Goal: Feedback & Contribution: Contribute content

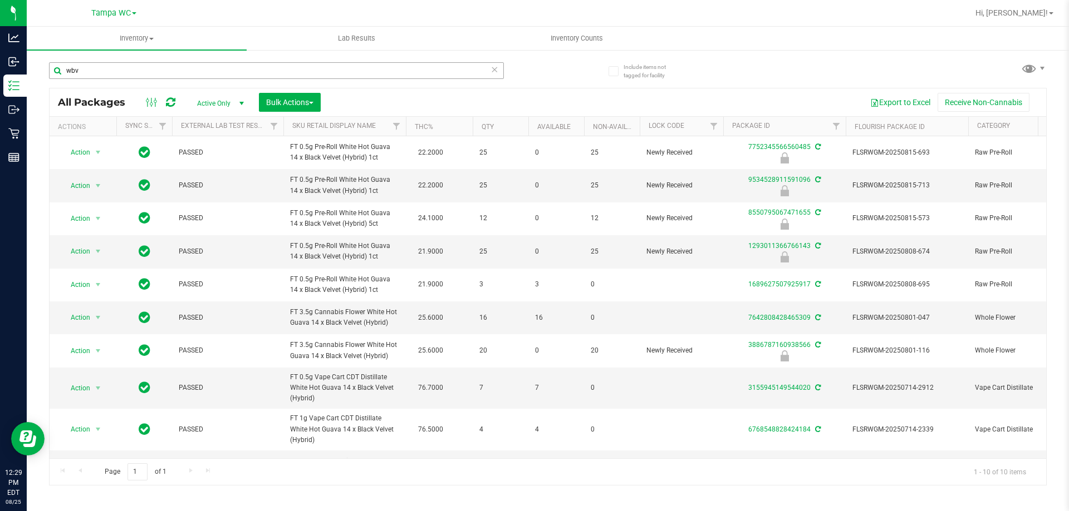
scroll to position [1, 0]
click at [218, 68] on input "wbv" at bounding box center [276, 70] width 455 height 17
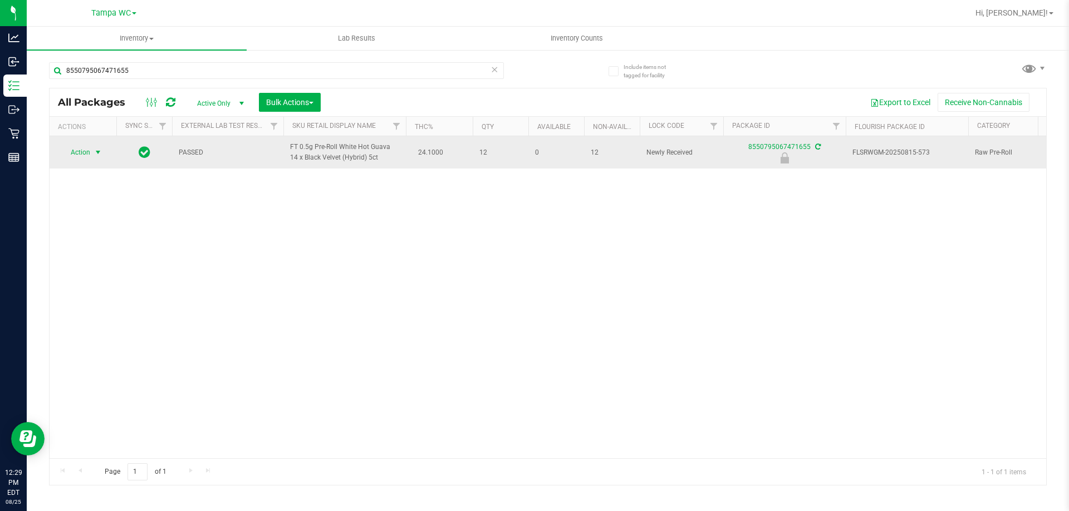
type input "8550795067471655"
click at [83, 148] on span "Action" at bounding box center [76, 153] width 30 height 16
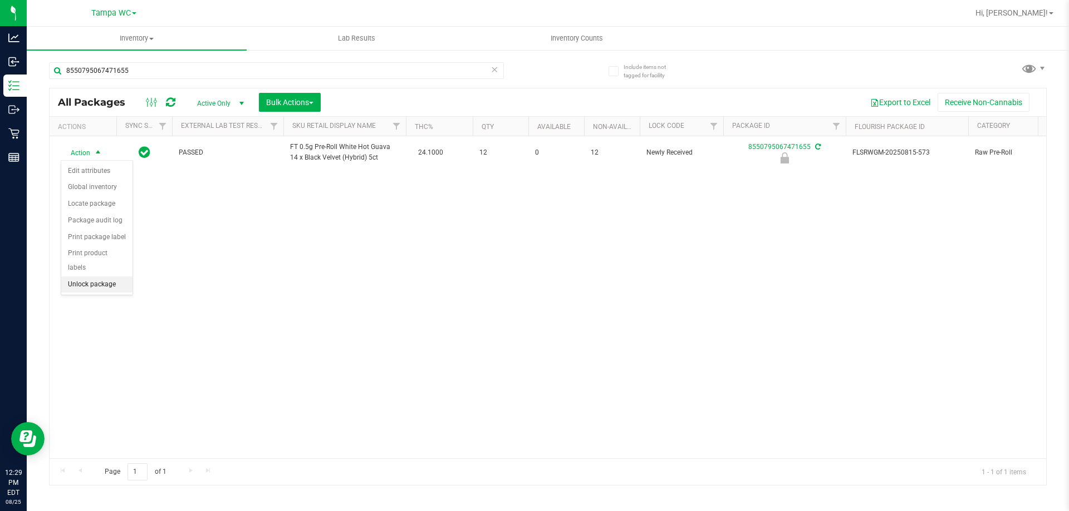
click at [92, 277] on li "Unlock package" at bounding box center [96, 285] width 71 height 17
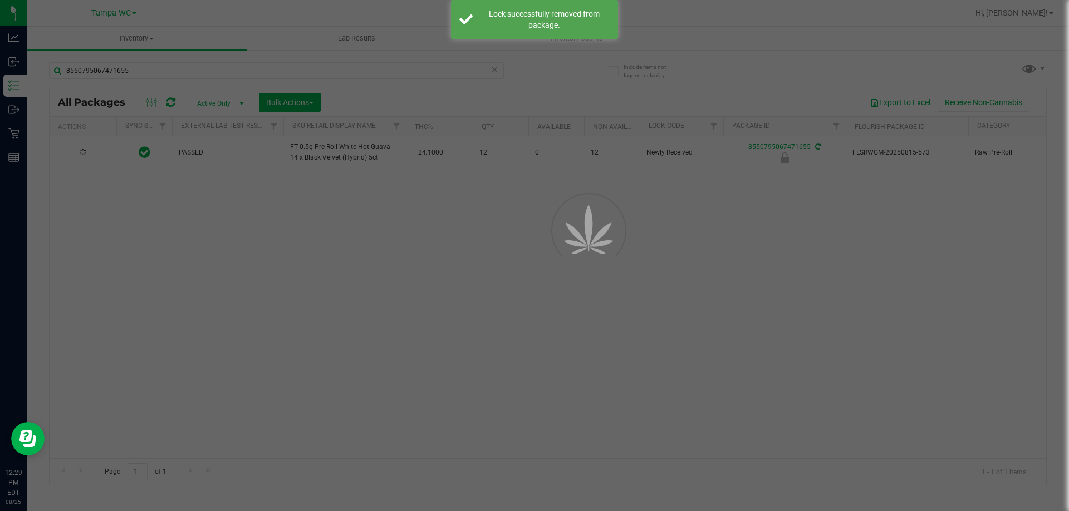
click at [248, 292] on div at bounding box center [534, 255] width 1069 height 511
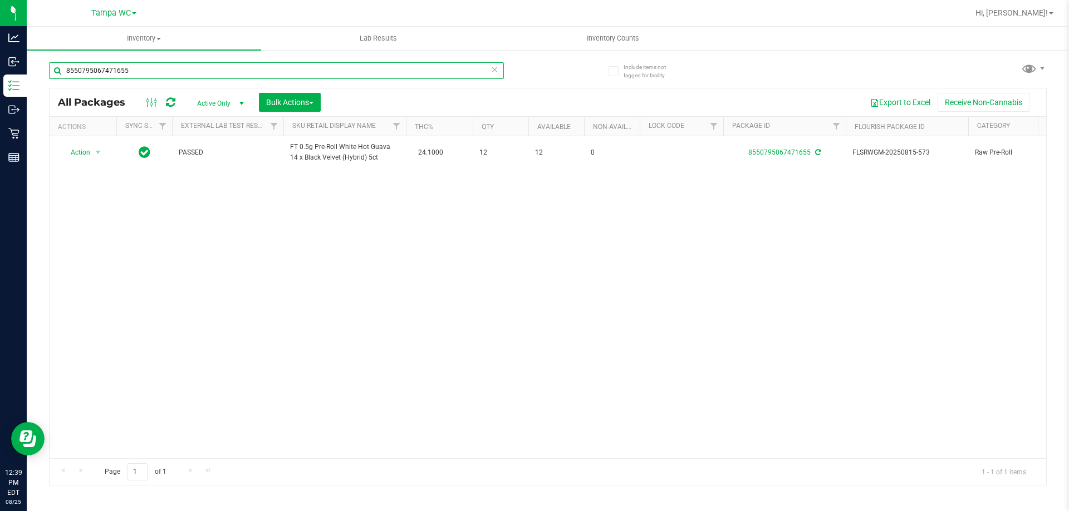
click at [185, 70] on input "8550795067471655" at bounding box center [276, 70] width 455 height 17
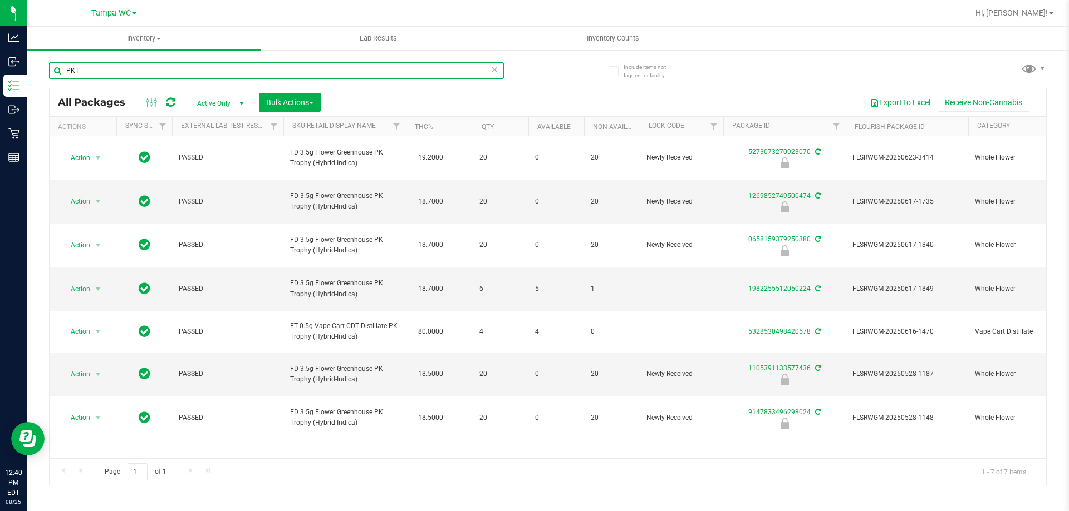
type input "PKT"
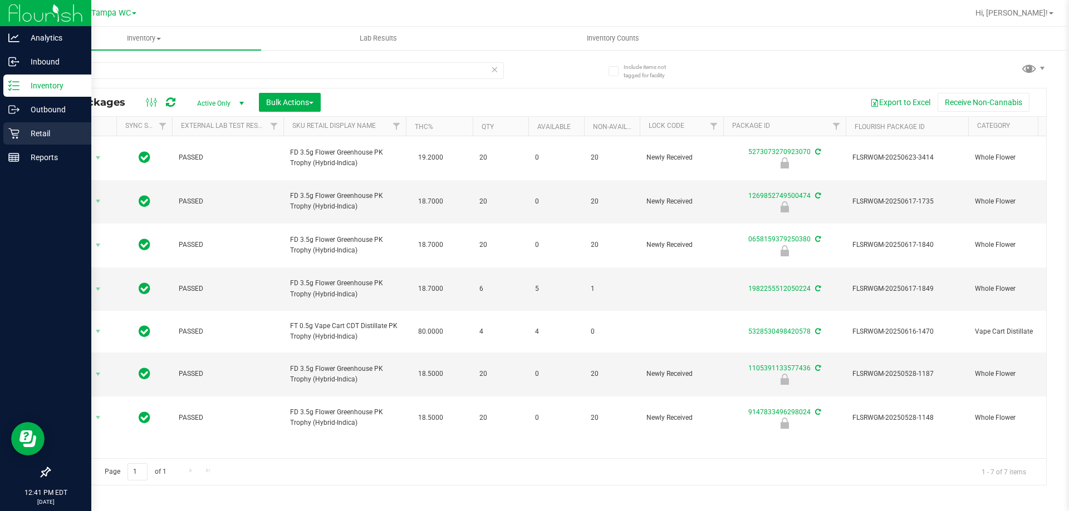
click at [23, 129] on p "Retail" at bounding box center [52, 133] width 67 height 13
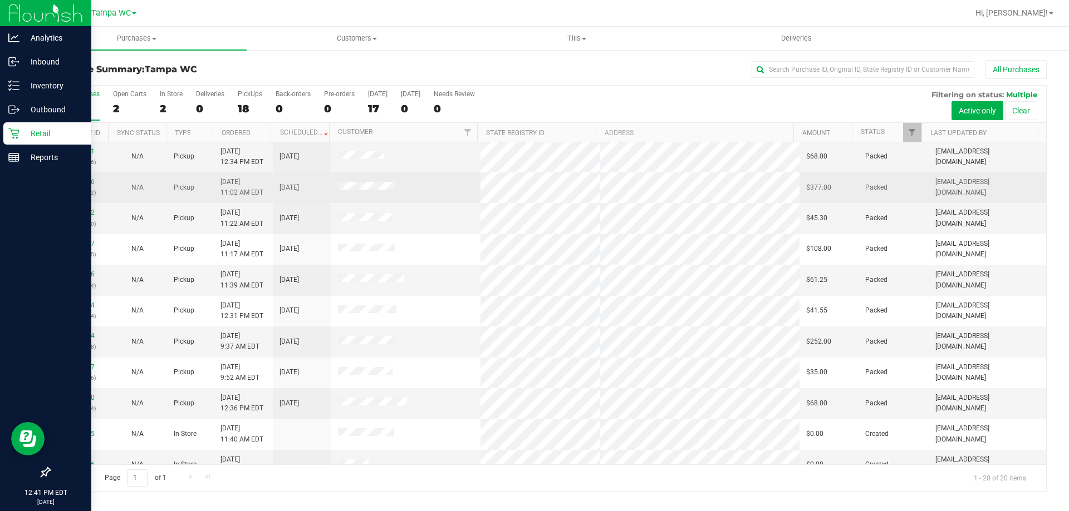
scroll to position [294, 0]
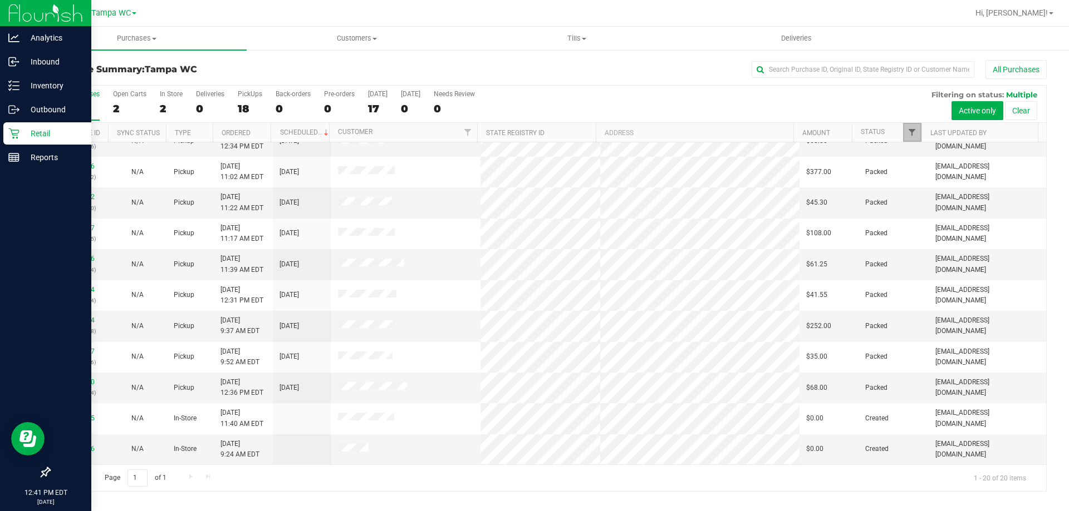
click at [916, 128] on span "Filter" at bounding box center [911, 132] width 9 height 9
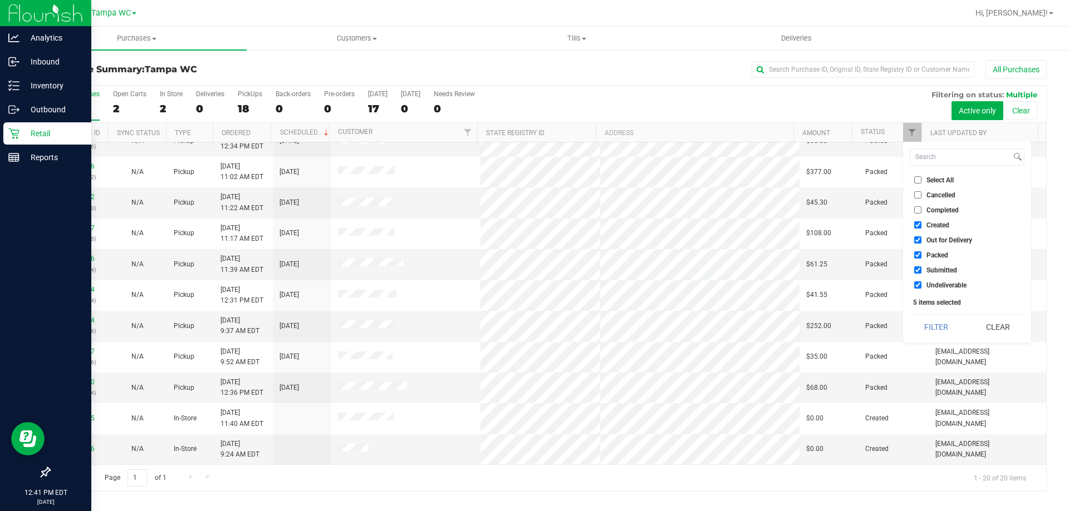
click at [930, 218] on ul "Select All Cancelled Completed Created Out for Delivery Packed Submitted Undeli…" at bounding box center [966, 232] width 115 height 117
click at [926, 224] on span "Created" at bounding box center [937, 225] width 23 height 7
click at [921, 224] on input "Created" at bounding box center [917, 224] width 7 height 7
checkbox input "false"
click at [921, 235] on li "Out for Delivery" at bounding box center [966, 240] width 115 height 12
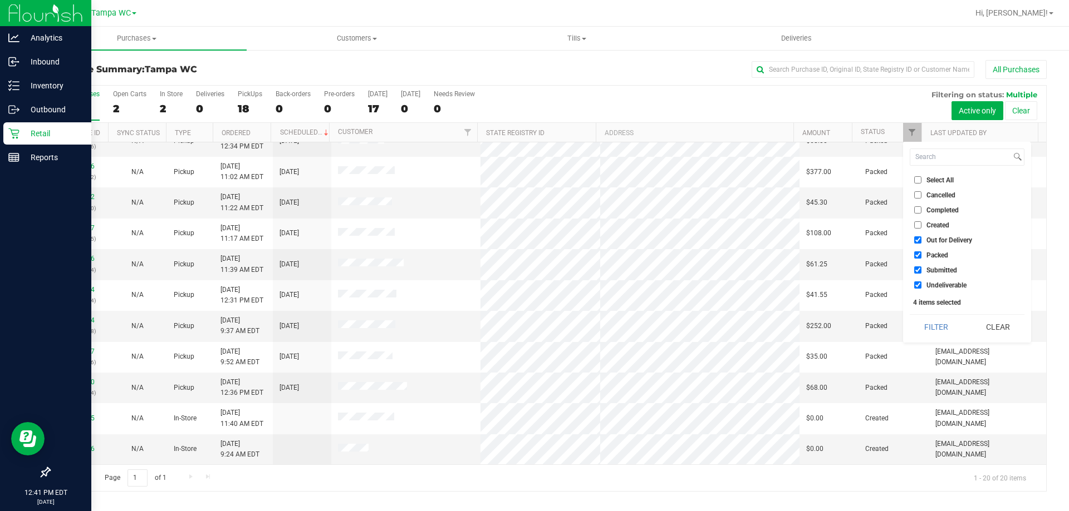
click at [916, 238] on input "Out for Delivery" at bounding box center [917, 240] width 7 height 7
checkbox input "false"
click at [916, 253] on input "Packed" at bounding box center [917, 255] width 7 height 7
checkbox input "false"
click at [925, 288] on label "Undeliverable" at bounding box center [940, 285] width 52 height 7
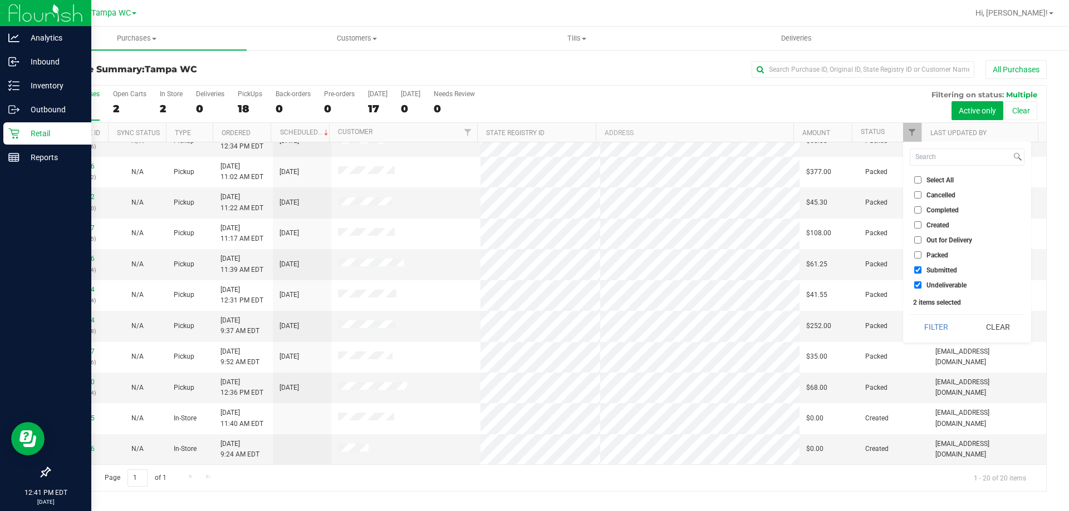
click at [921, 288] on input "Undeliverable" at bounding box center [917, 285] width 7 height 7
checkbox input "false"
click at [935, 324] on button "Filter" at bounding box center [935, 327] width 53 height 24
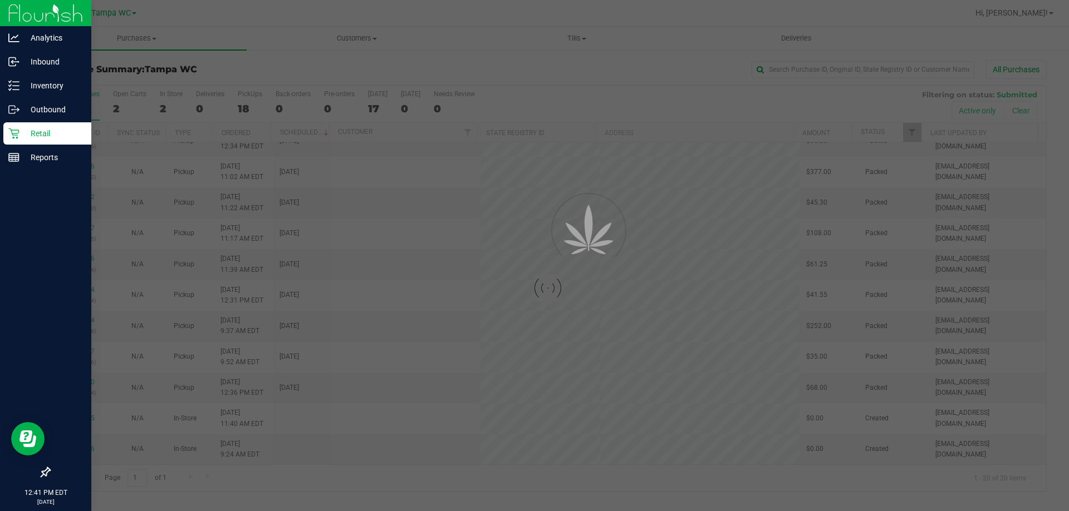
scroll to position [0, 0]
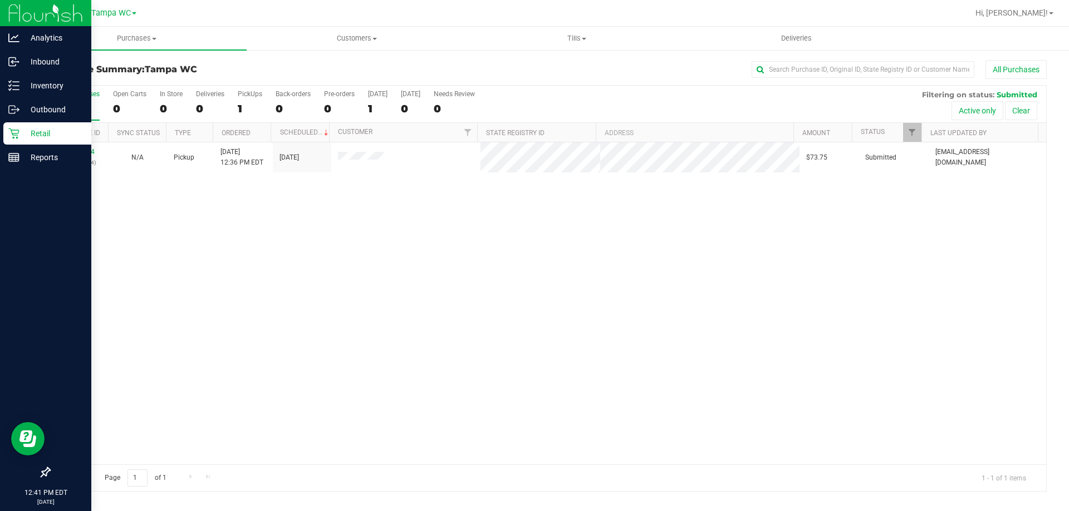
click at [775, 274] on div "11843664 (317131844) N/A Pickup [DATE] 12:36 PM EDT 8/25/2025 $73.75 Submitted …" at bounding box center [548, 303] width 996 height 322
drag, startPoint x: 341, startPoint y: 223, endPoint x: 575, endPoint y: 13, distance: 314.5
click at [342, 223] on div "11843664 (317131844) N/A Pickup [DATE] 12:36 PM EDT 8/25/2025 $73.75 Submitted …" at bounding box center [548, 303] width 996 height 322
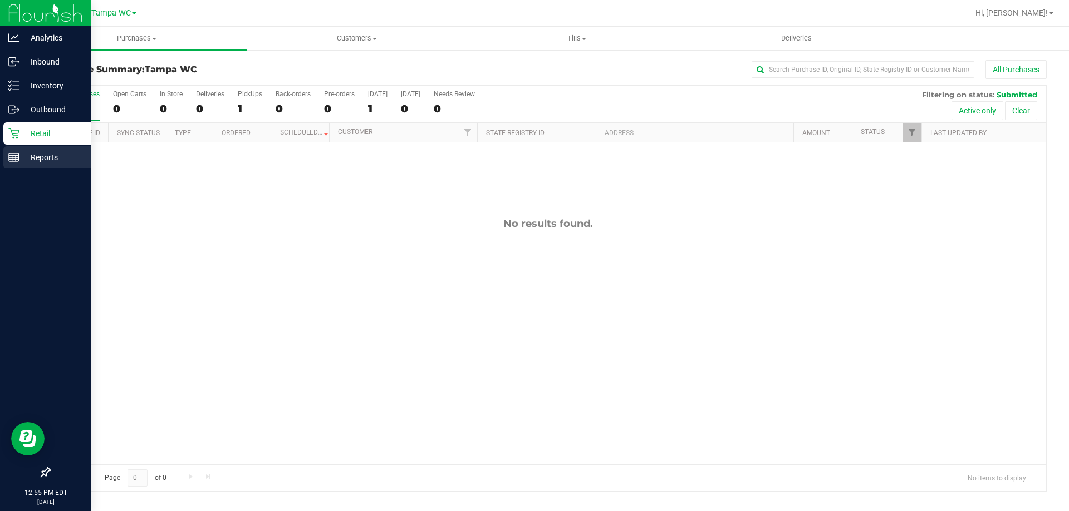
click at [16, 165] on div "Reports" at bounding box center [47, 157] width 88 height 22
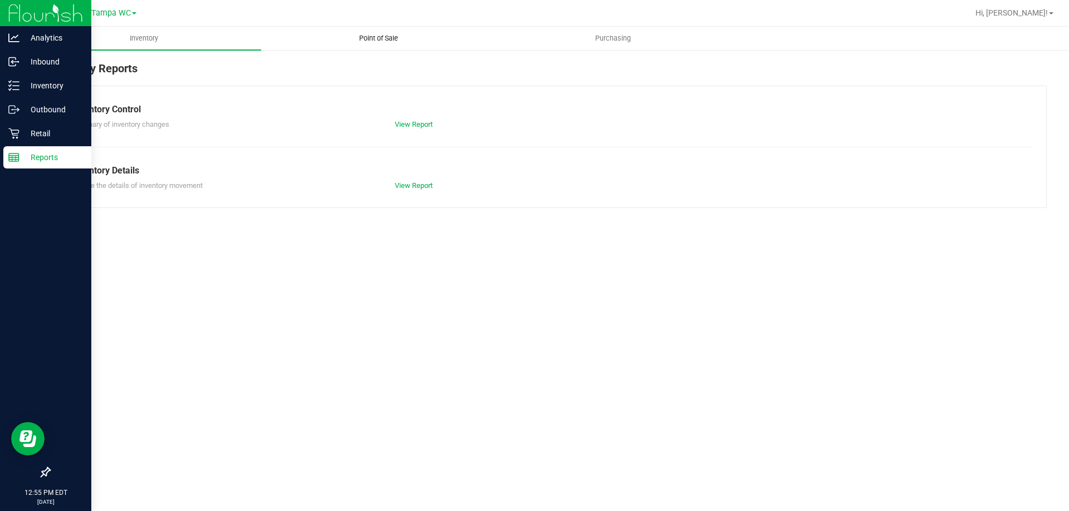
click at [401, 35] on span "Point of Sale" at bounding box center [378, 38] width 69 height 10
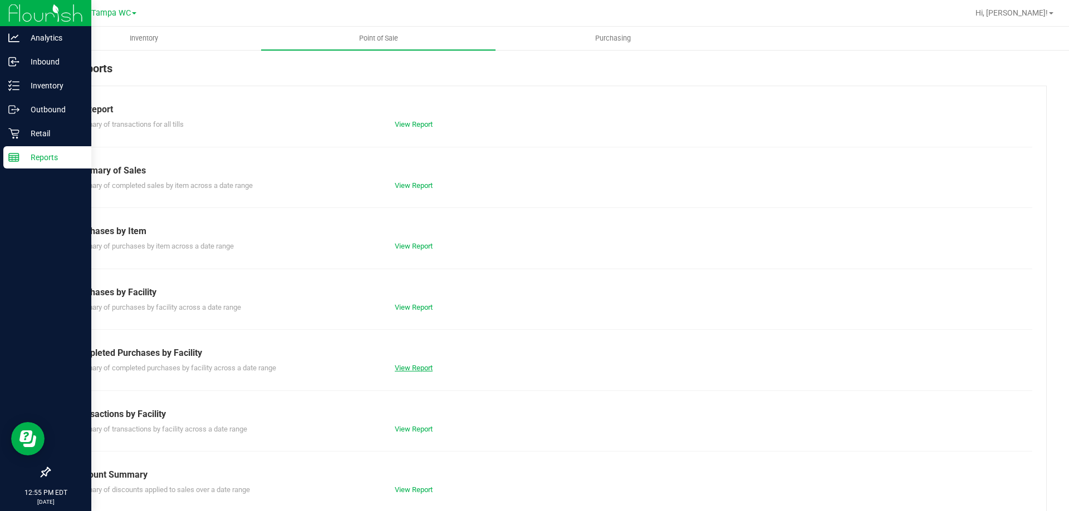
click at [406, 368] on link "View Report" at bounding box center [414, 368] width 38 height 8
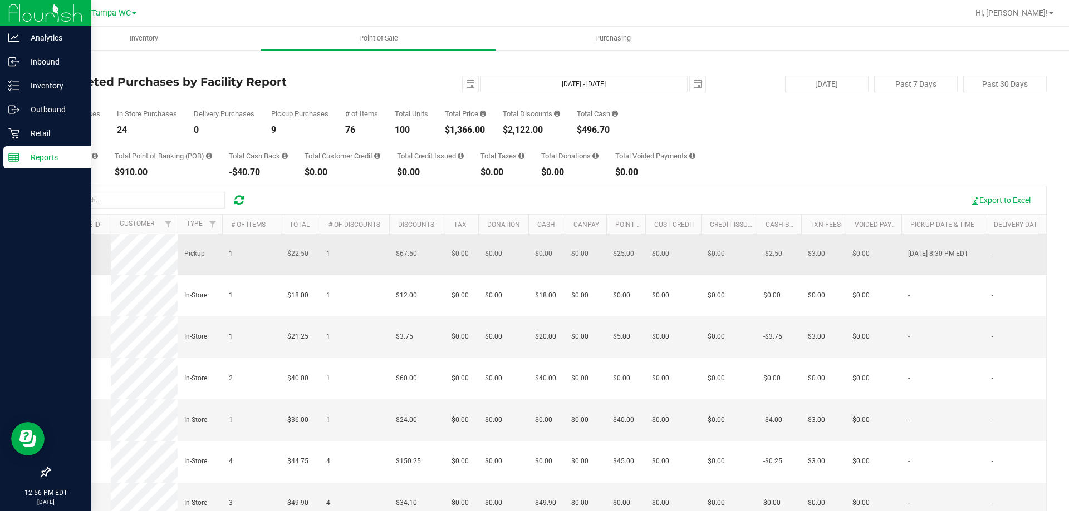
scroll to position [888, 0]
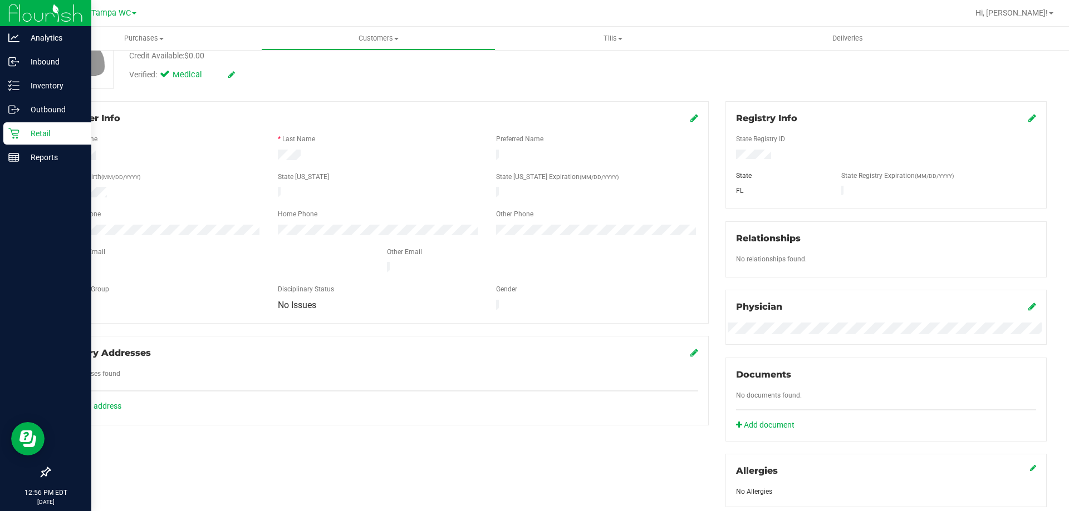
scroll to position [306, 0]
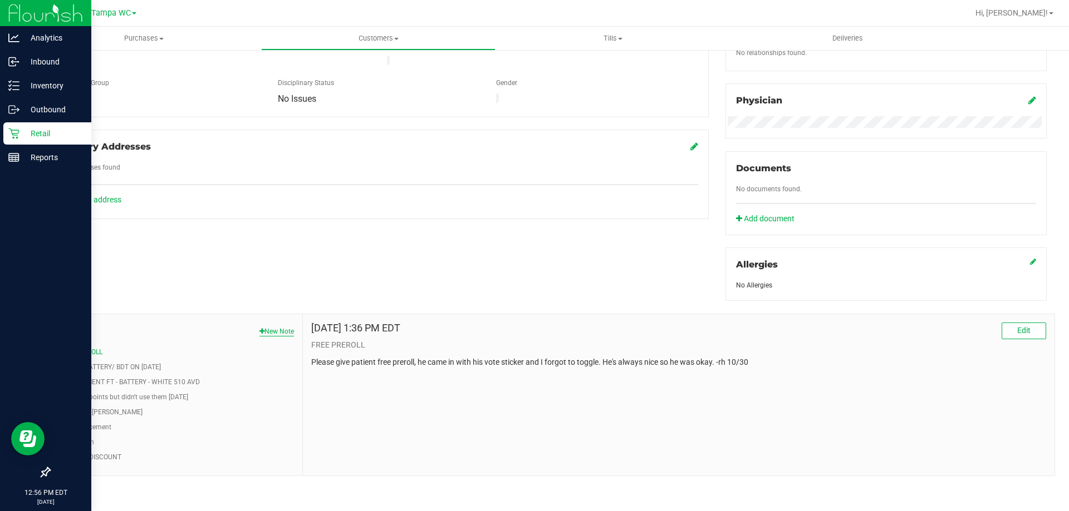
click at [267, 333] on button "New Note" at bounding box center [276, 332] width 35 height 10
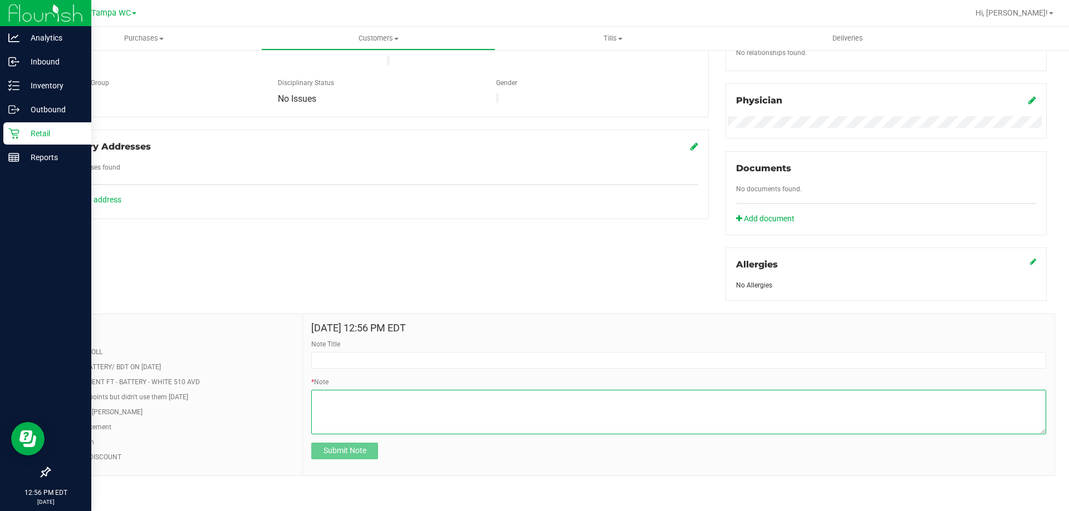
click at [320, 391] on textarea "* Note" at bounding box center [678, 412] width 735 height 45
paste textarea "Awarded the patients who were waiting because of a delayed open. - [PERSON_NAME]"
type textarea "Awarded the patients who were waiting because of a delayed open. - [PERSON_NAME]"
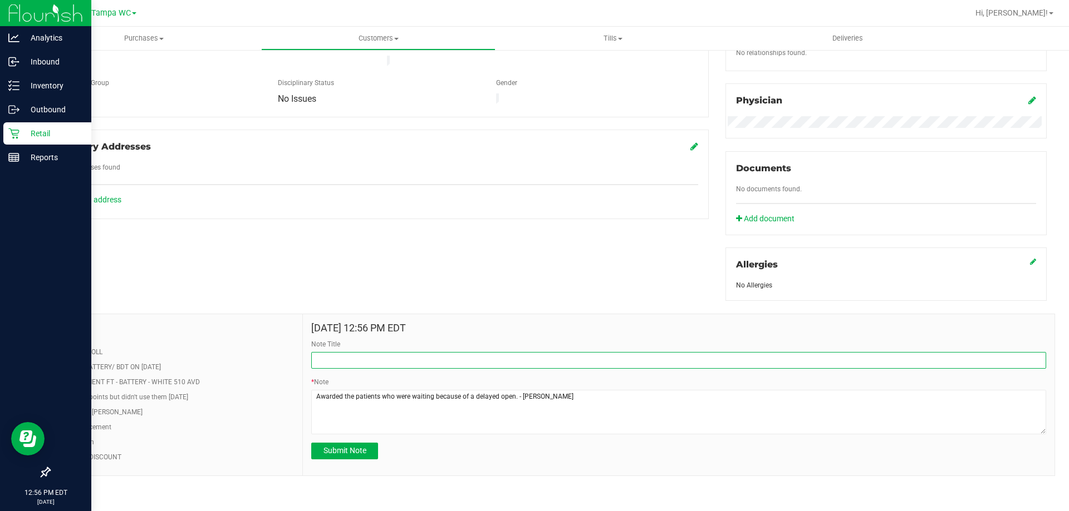
click at [407, 357] on input "Note Title" at bounding box center [678, 360] width 735 height 17
type input "!"
type input "10% off Delayed Open (JT/FOW)"
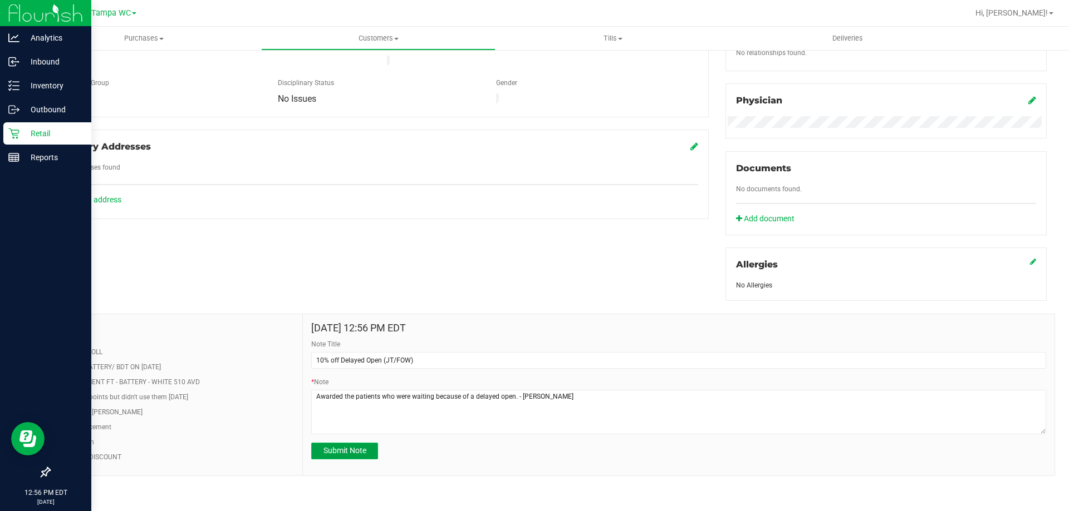
click at [336, 455] on span "Submit Note" at bounding box center [344, 450] width 43 height 9
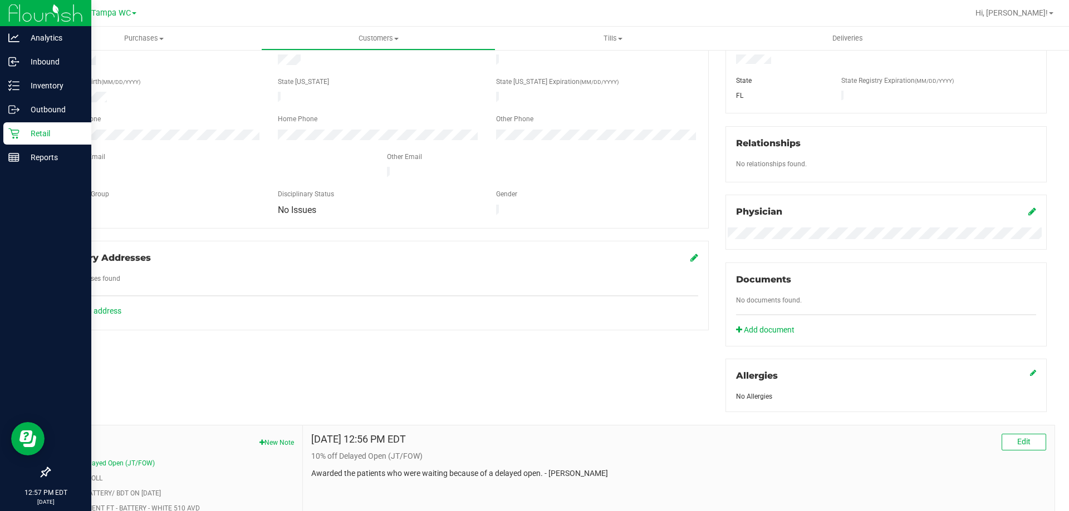
scroll to position [0, 0]
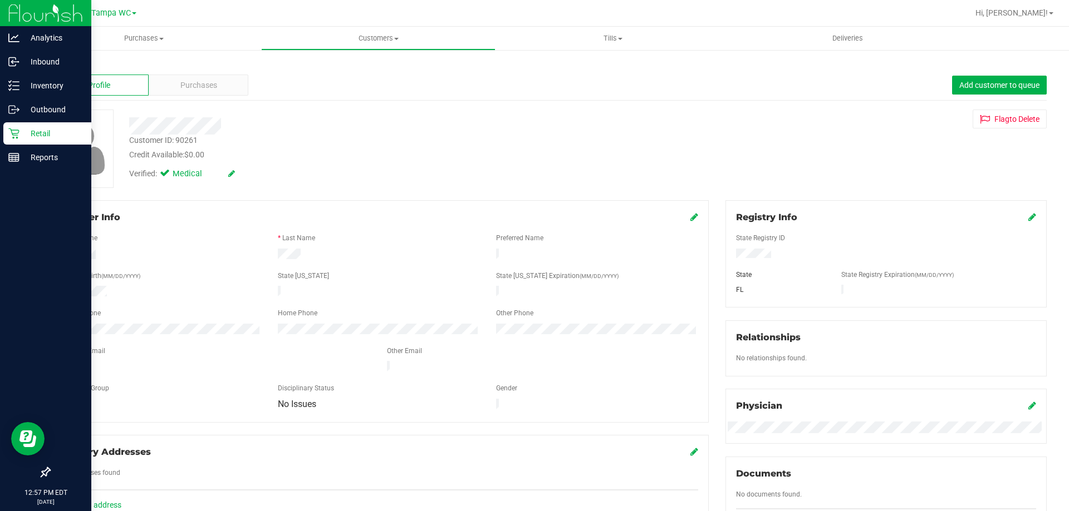
click at [198, 98] on div "Profile Purchases Add customer to queue" at bounding box center [547, 85] width 997 height 31
click at [201, 99] on div "Profile Purchases Add customer to queue" at bounding box center [547, 85] width 997 height 31
click at [208, 81] on span "Purchases" at bounding box center [198, 86] width 37 height 12
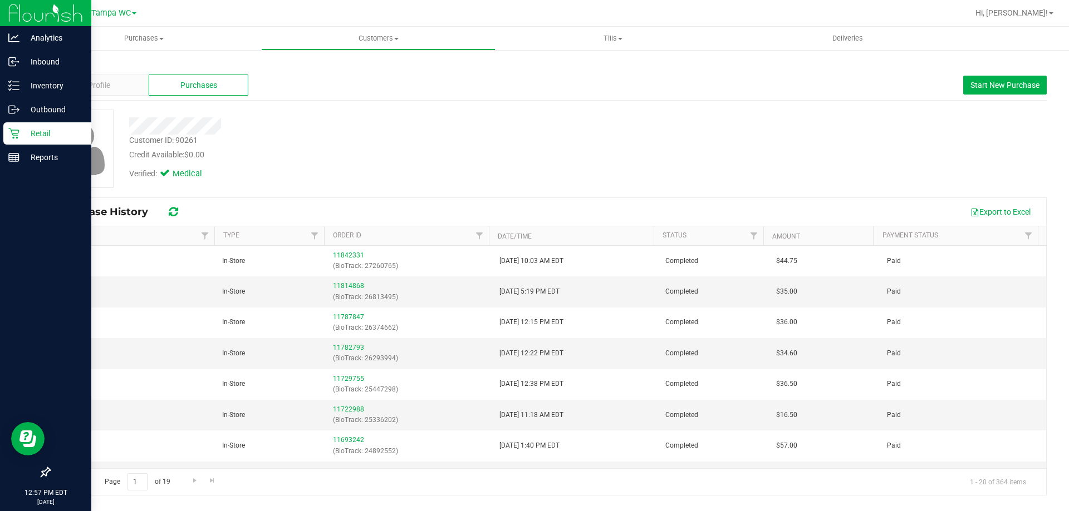
click at [466, 151] on div "Credit Available: $0.00" at bounding box center [374, 155] width 490 height 12
click at [466, 181] on div "Verified: Medical" at bounding box center [374, 173] width 507 height 24
